Goal: Transaction & Acquisition: Book appointment/travel/reservation

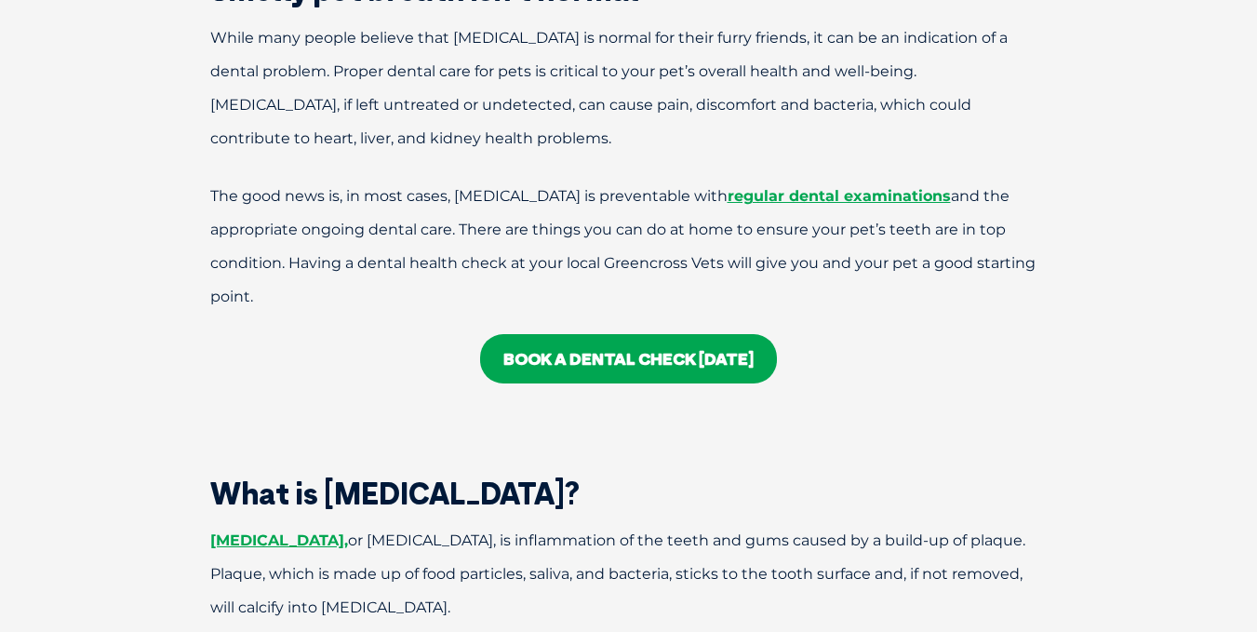
scroll to position [651, 0]
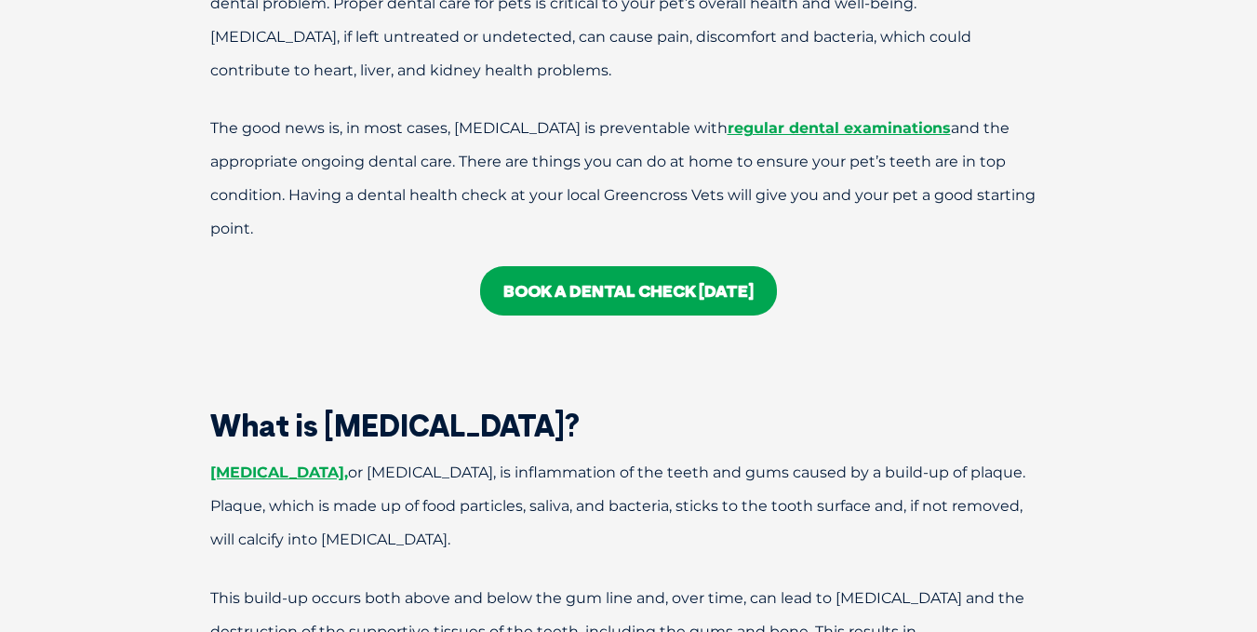
click at [611, 290] on link "BOOK A DENTAL CHECK TODAY" at bounding box center [628, 290] width 297 height 49
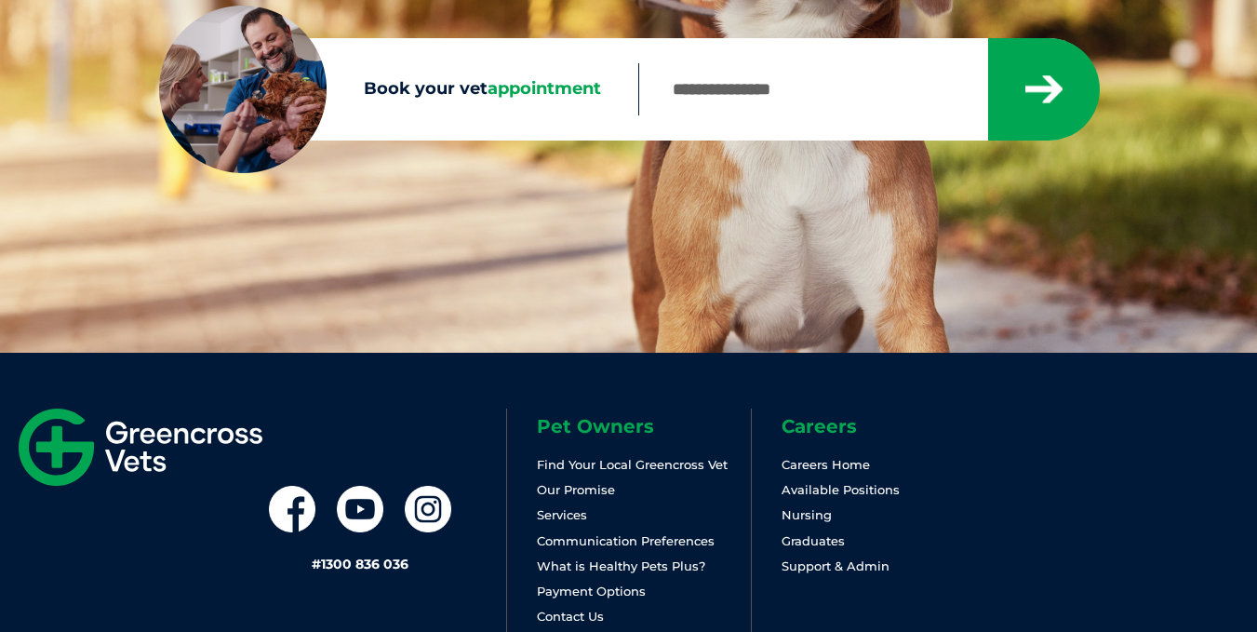
click at [847, 119] on div "Sorry, no results within 20km Check your entry and try again." at bounding box center [868, 89] width 461 height 102
click at [833, 111] on input "Book your vet appointment" at bounding box center [812, 89] width 349 height 52
type input "****"
click at [988, 38] on button "submit" at bounding box center [1044, 89] width 112 height 102
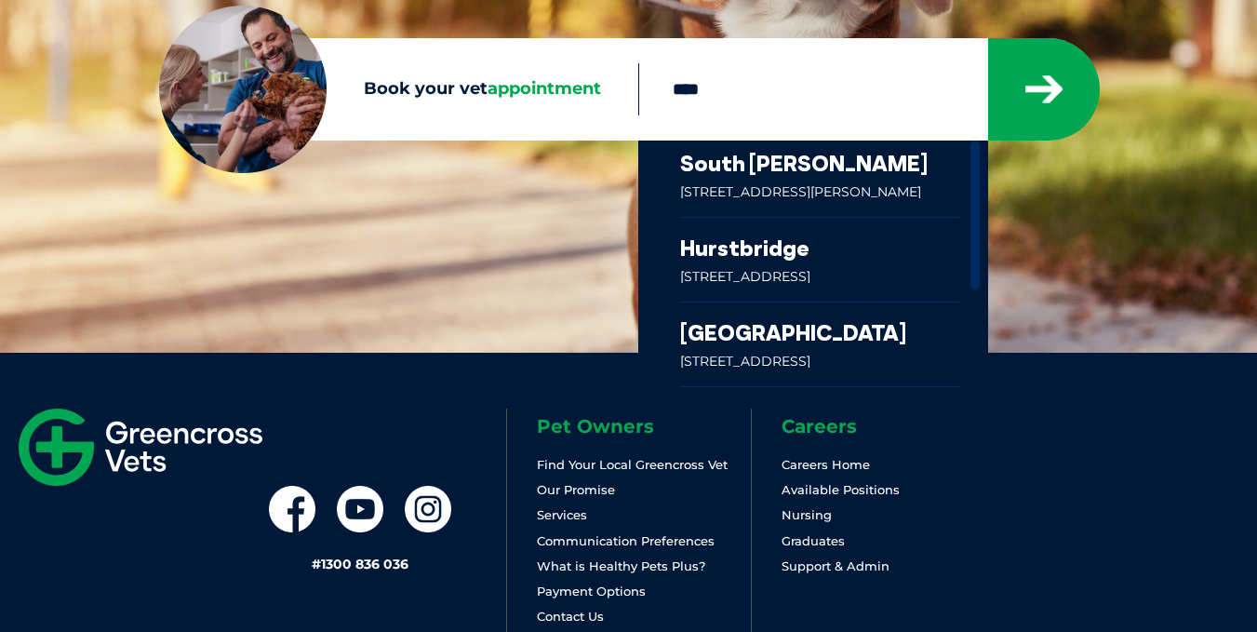
click at [857, 166] on link at bounding box center [820, 178] width 281 height 76
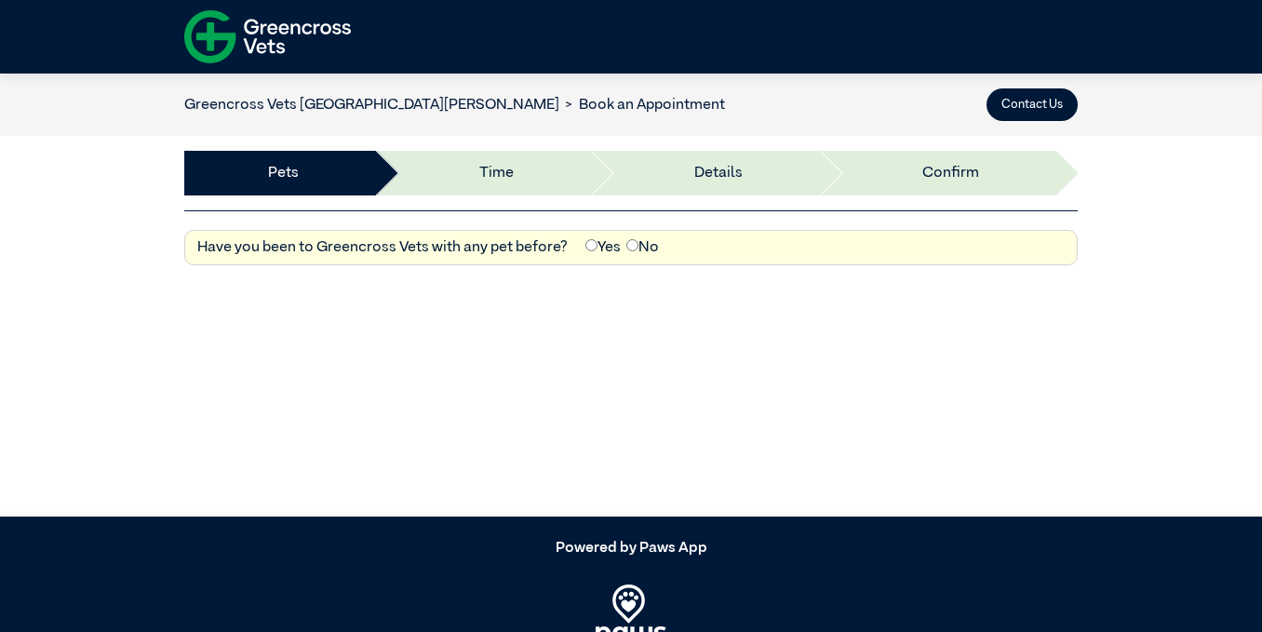
click at [481, 182] on li "Time" at bounding box center [480, 173] width 215 height 45
